Goal: Transaction & Acquisition: Download file/media

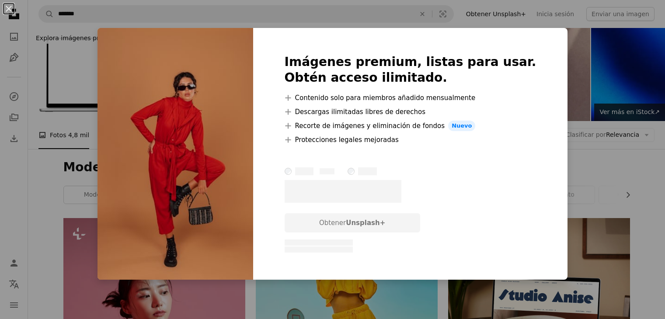
scroll to position [2474, 0]
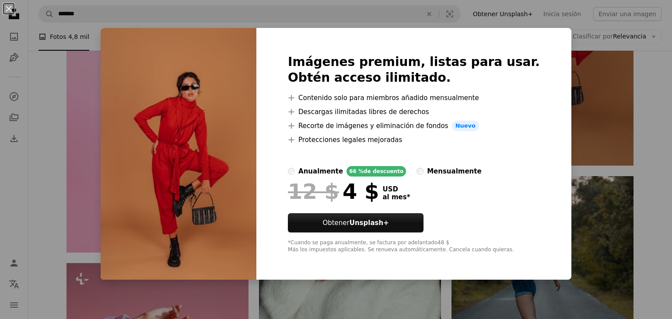
click at [578, 125] on div "An X shape Imágenes premium, listas para usar. Obtén acceso ilimitado. A plus s…" at bounding box center [336, 159] width 672 height 319
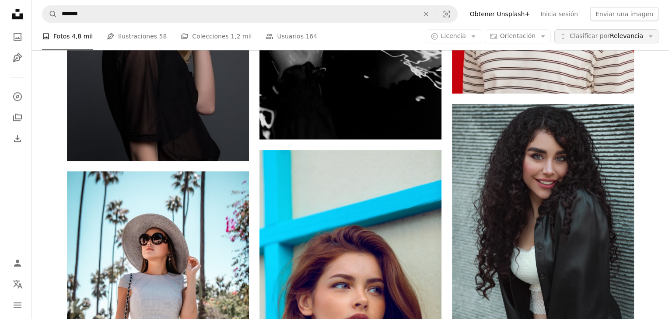
scroll to position [614, 0]
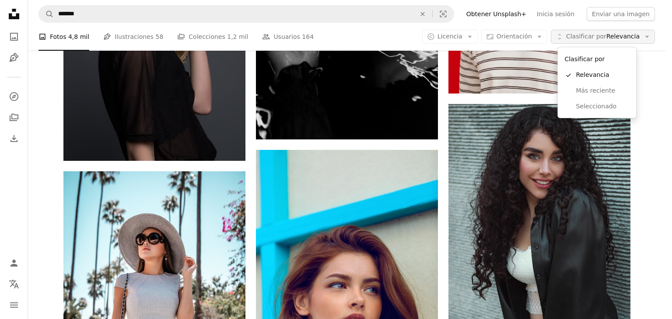
click at [628, 34] on span "Clasificar por Relevancia" at bounding box center [602, 36] width 73 height 9
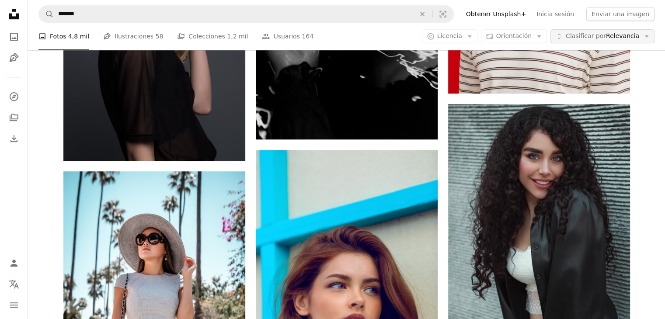
click at [628, 42] on button "Unfold Clasificar por Relevancia Arrow down" at bounding box center [603, 37] width 104 height 14
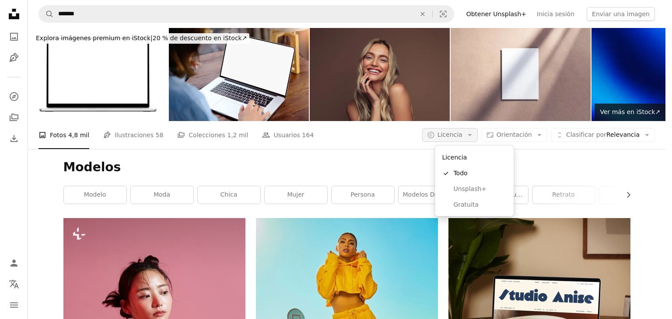
click at [464, 140] on button "A copyright icon © Licencia Arrow down" at bounding box center [450, 135] width 56 height 14
click at [469, 205] on span "Gratuita" at bounding box center [479, 205] width 53 height 9
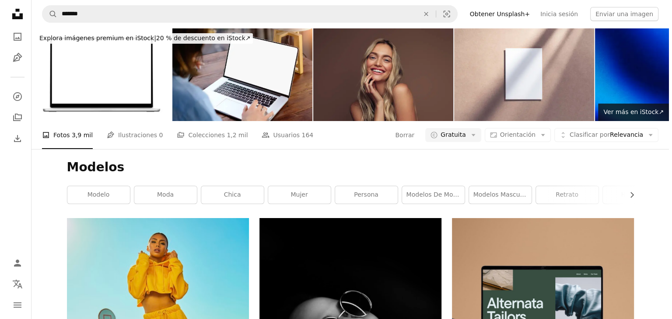
scroll to position [3970, 0]
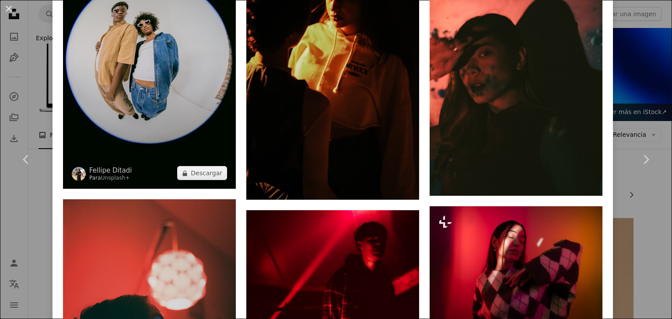
scroll to position [2152, 0]
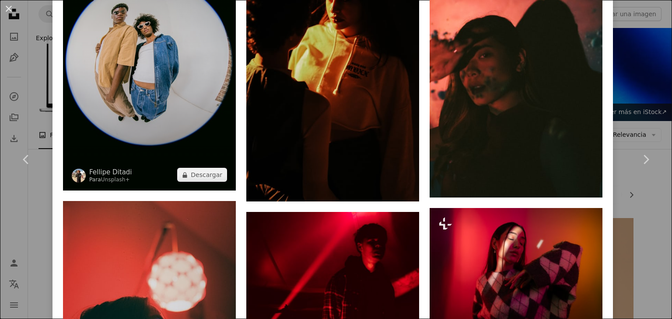
click at [113, 80] on img at bounding box center [149, 61] width 173 height 259
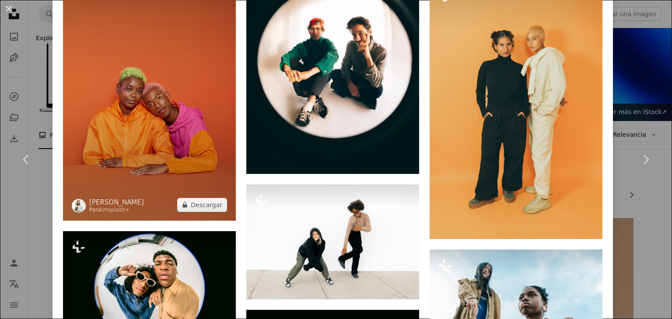
scroll to position [1321, 0]
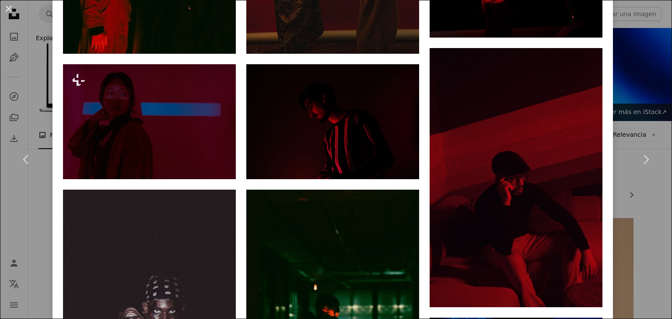
scroll to position [3682, 0]
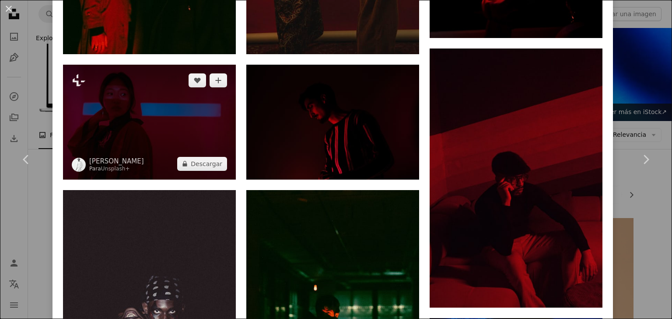
click at [149, 65] on img at bounding box center [149, 122] width 173 height 115
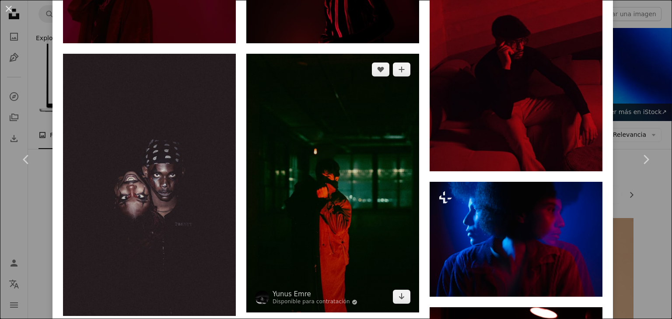
scroll to position [3819, 0]
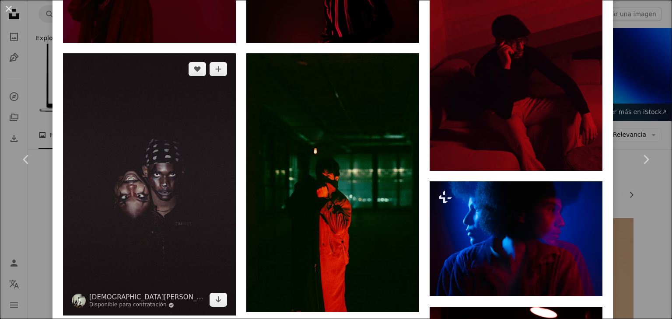
click at [149, 201] on img at bounding box center [149, 184] width 173 height 262
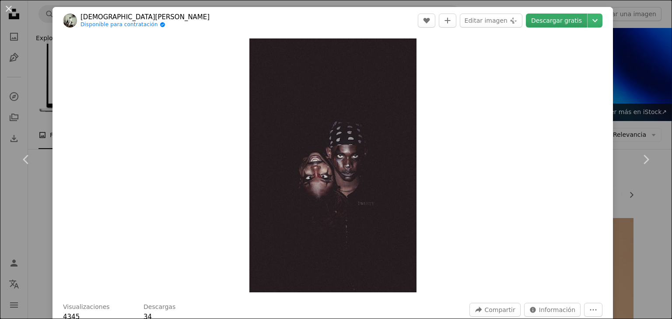
click at [551, 17] on link "Descargar gratis" at bounding box center [556, 21] width 61 height 14
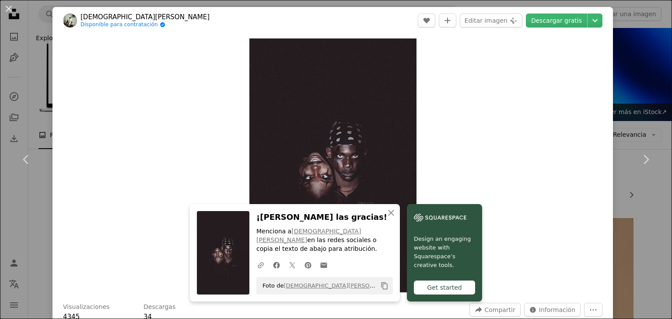
click at [646, 43] on div "An X shape Chevron left Chevron right [DEMOGRAPHIC_DATA][PERSON_NAME] Disponibl…" at bounding box center [336, 159] width 672 height 319
